Goal: Information Seeking & Learning: Understand process/instructions

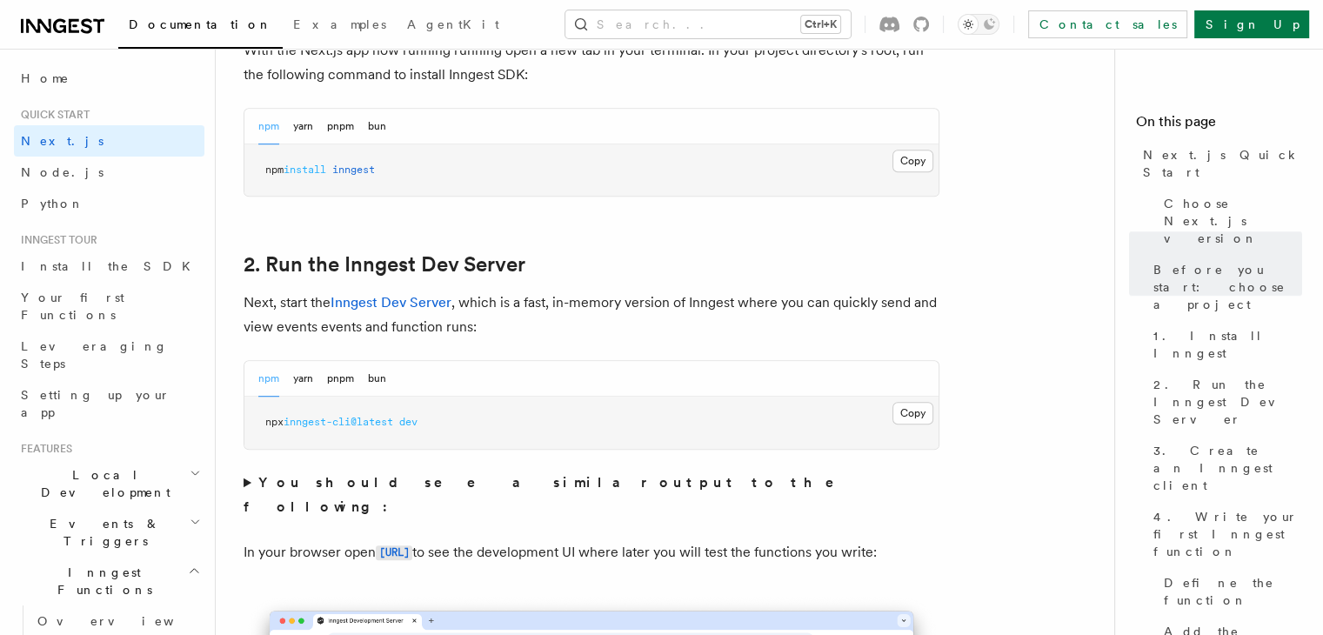
scroll to position [1040, 0]
click at [902, 165] on button "Copy Copied" at bounding box center [912, 159] width 41 height 23
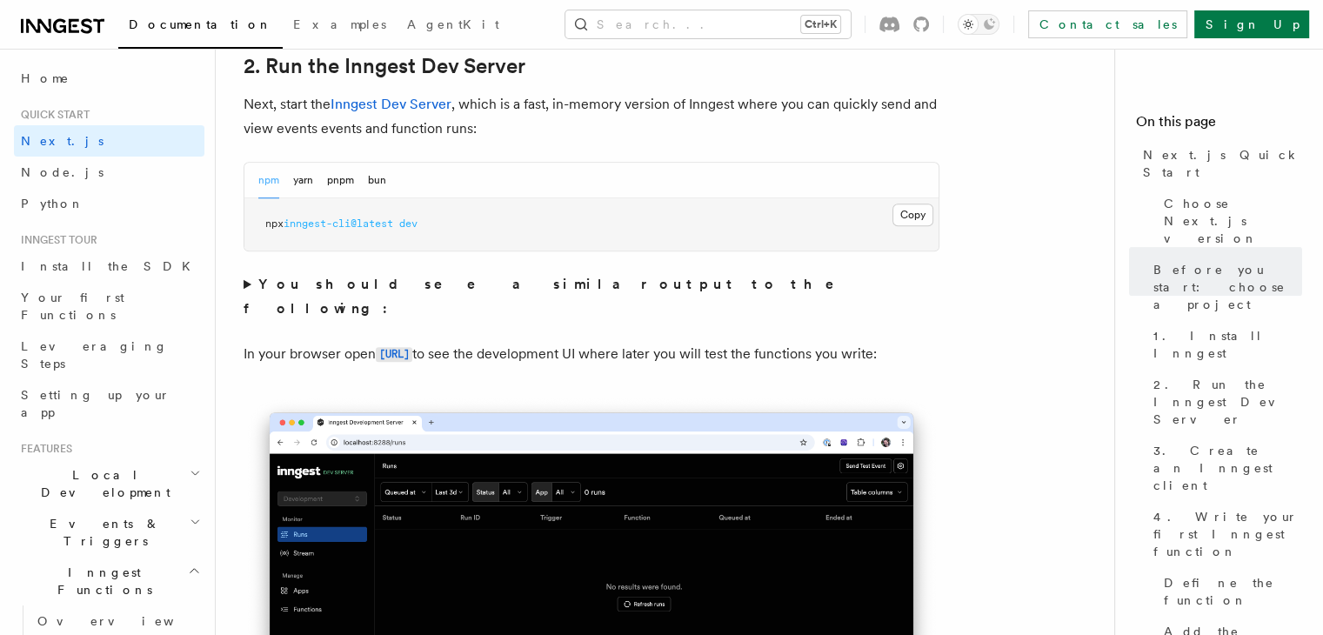
scroll to position [1237, 0]
click at [917, 217] on button "Copy Copied" at bounding box center [912, 214] width 41 height 23
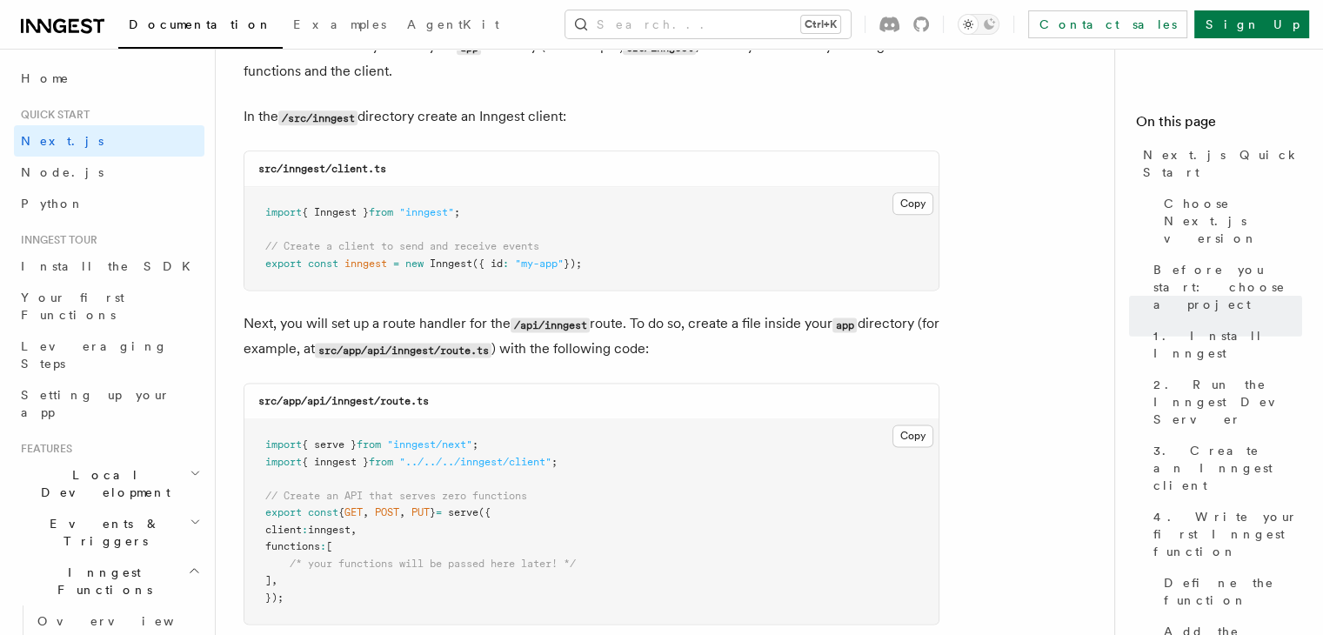
scroll to position [2198, 0]
click at [269, 201] on pre "import { Inngest } from "inngest" ; // Create a client to send and receive even…" at bounding box center [591, 239] width 694 height 103
click at [906, 206] on button "Copy Copied" at bounding box center [912, 204] width 41 height 23
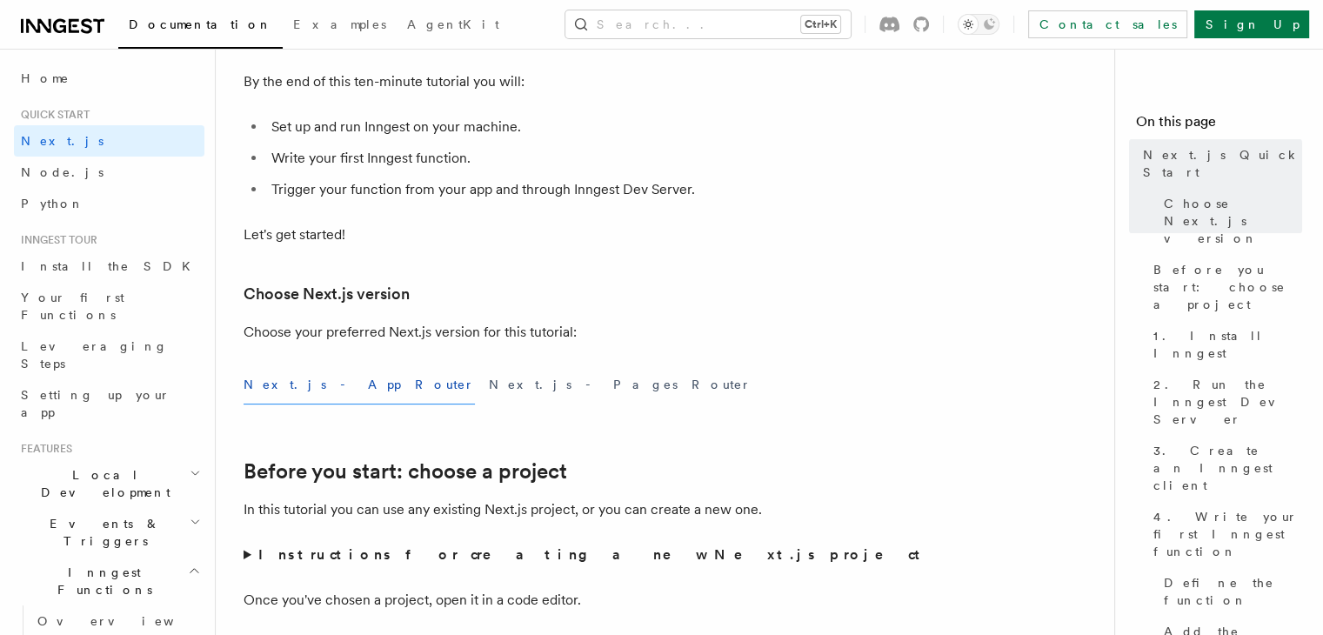
scroll to position [207, 0]
click at [489, 385] on button "Next.js - Pages Router" at bounding box center [620, 383] width 263 height 39
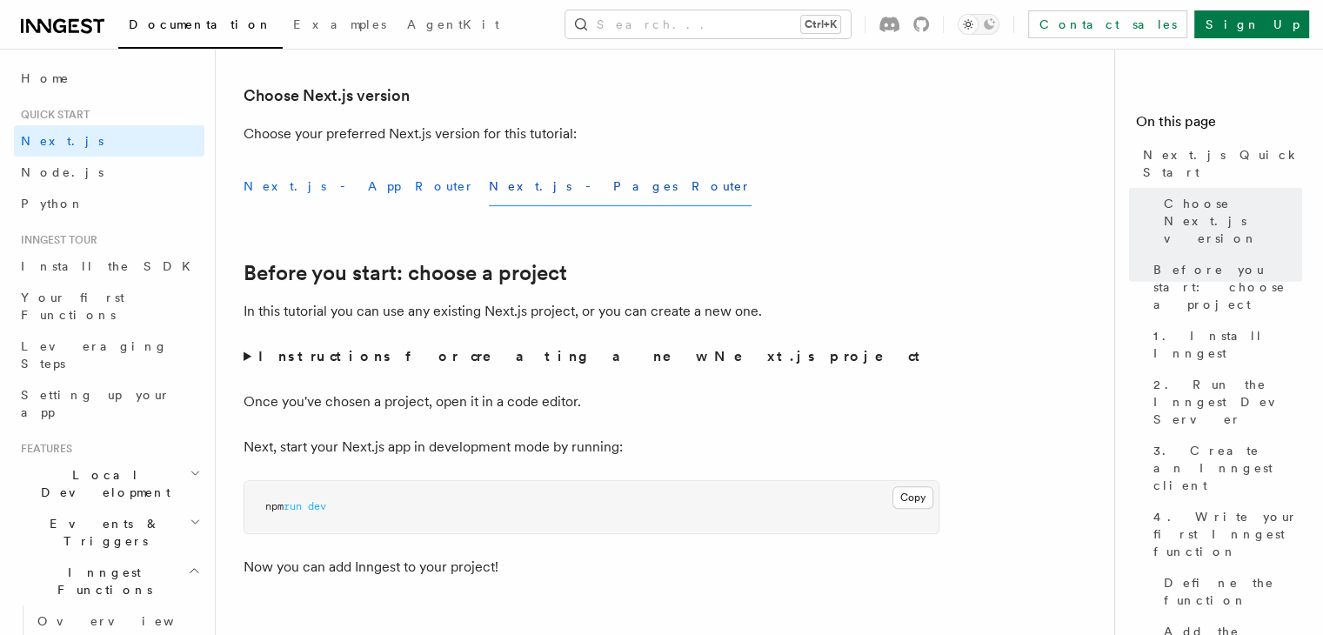
scroll to position [403, 0]
click at [293, 187] on button "Next.js - App Router" at bounding box center [358, 187] width 231 height 39
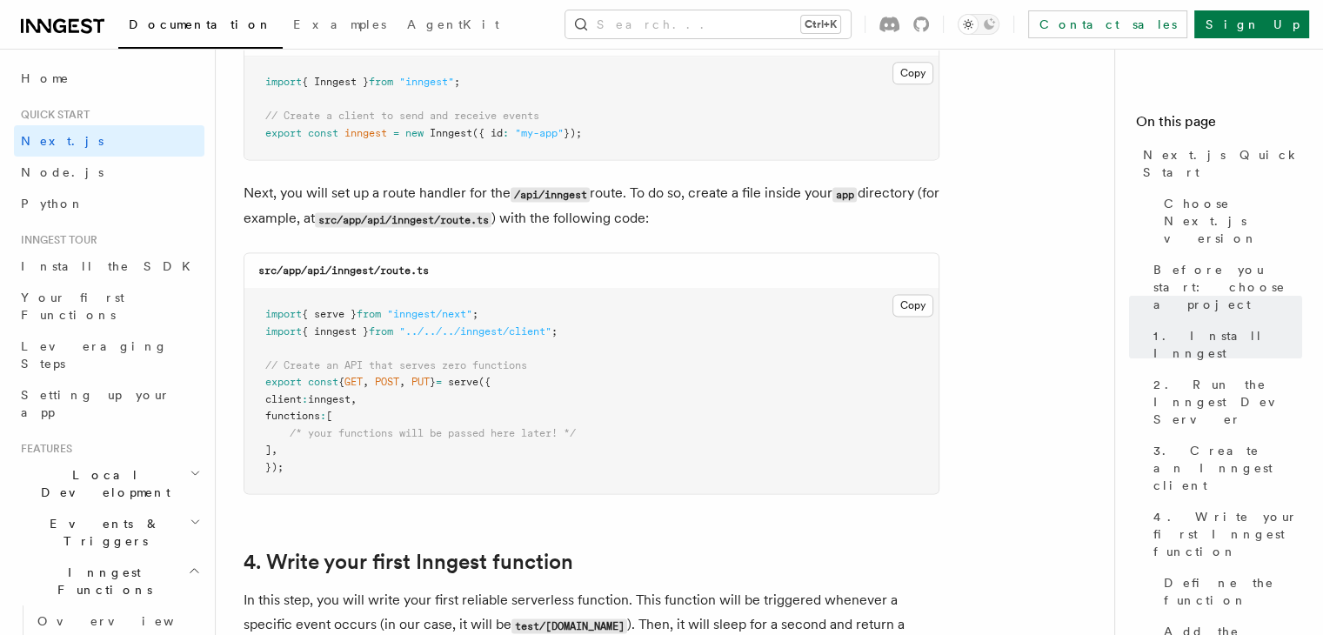
scroll to position [2332, 0]
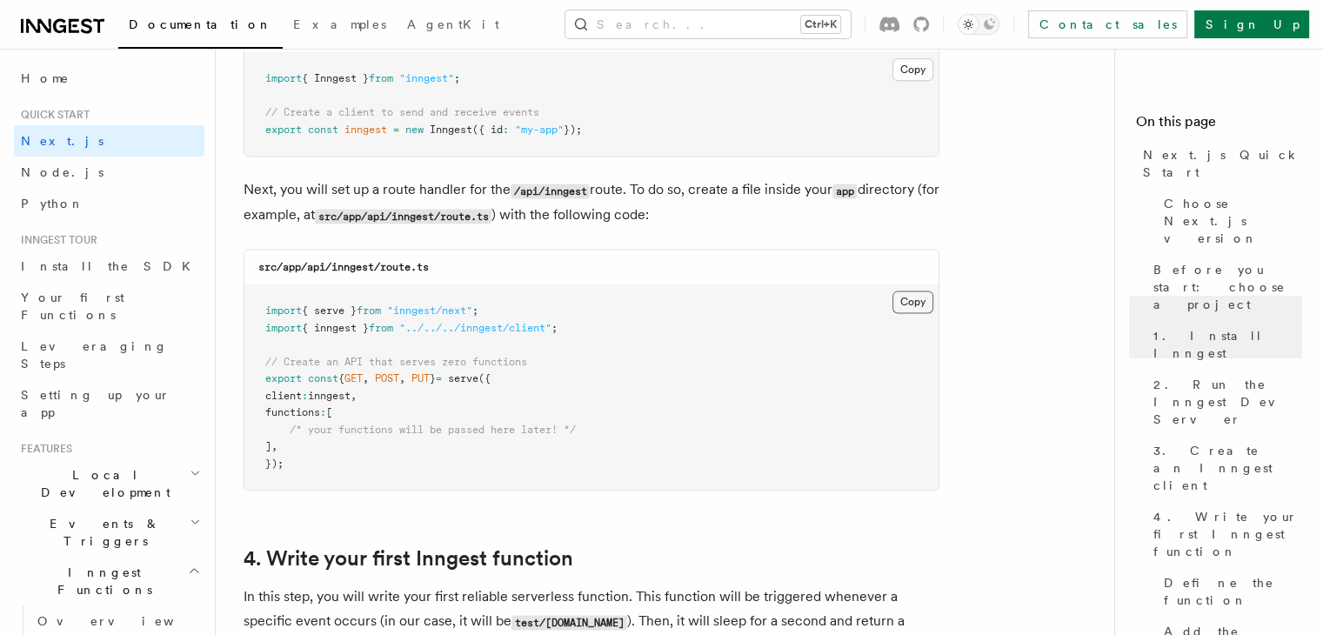
click at [911, 302] on button "Copy Copied" at bounding box center [912, 301] width 41 height 23
